Goal: Task Accomplishment & Management: Use online tool/utility

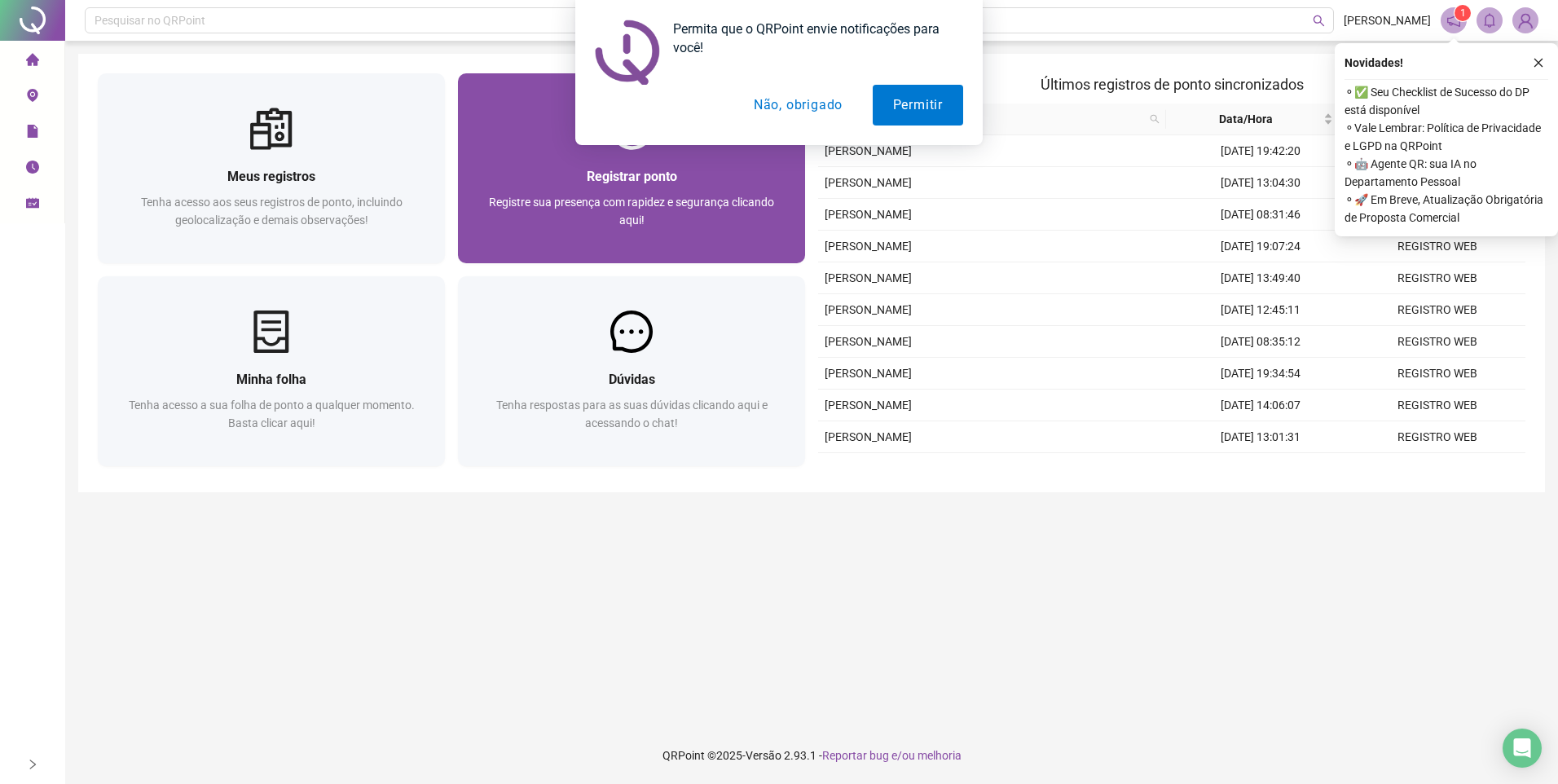
click at [683, 151] on div "Registrar ponto Registre sua presença com rapidez e segurança clicando aqui!" at bounding box center [631, 207] width 347 height 113
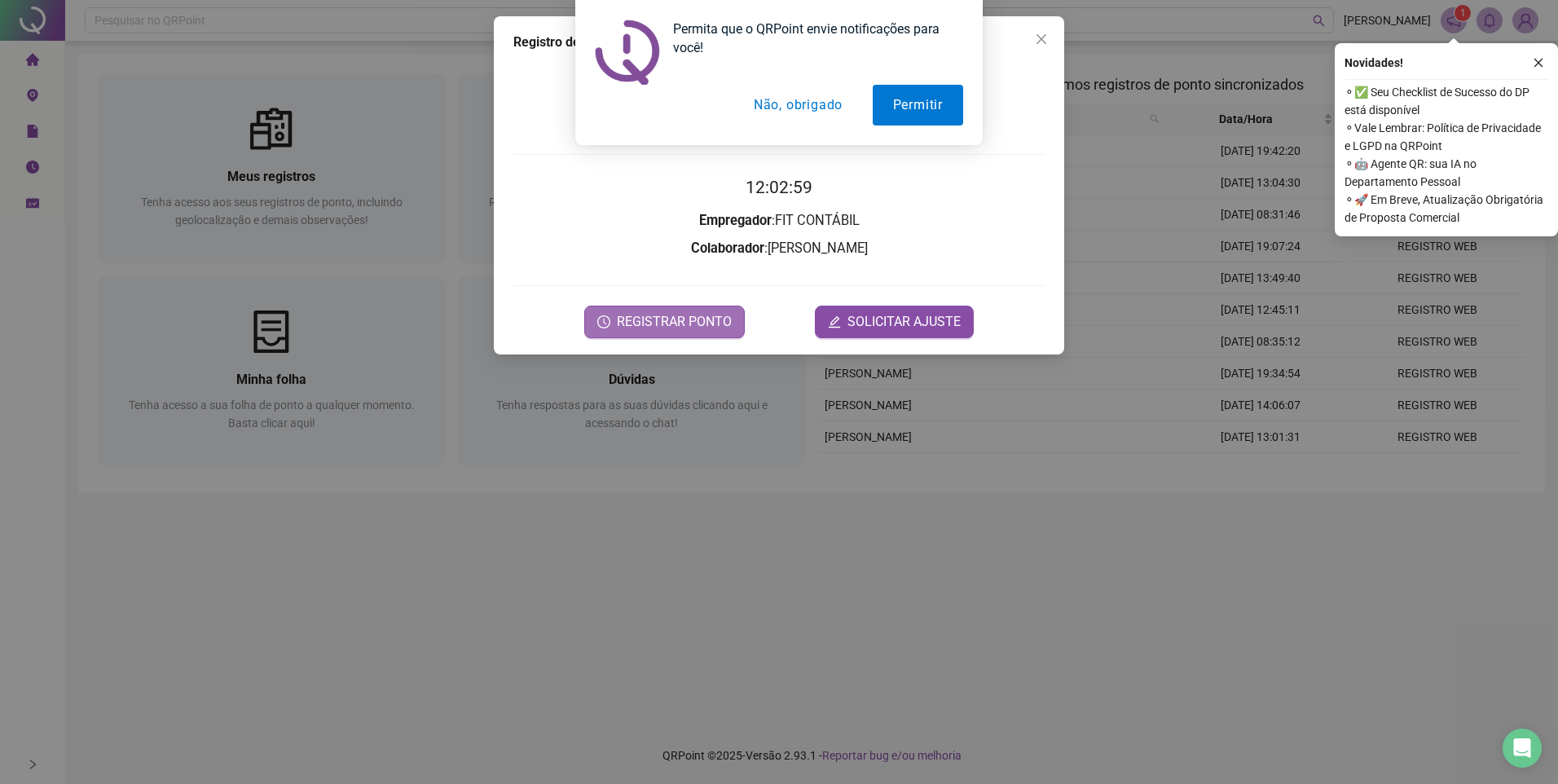
click at [678, 323] on span "REGISTRAR PONTO" at bounding box center [675, 322] width 115 height 20
